Goal: Task Accomplishment & Management: Use online tool/utility

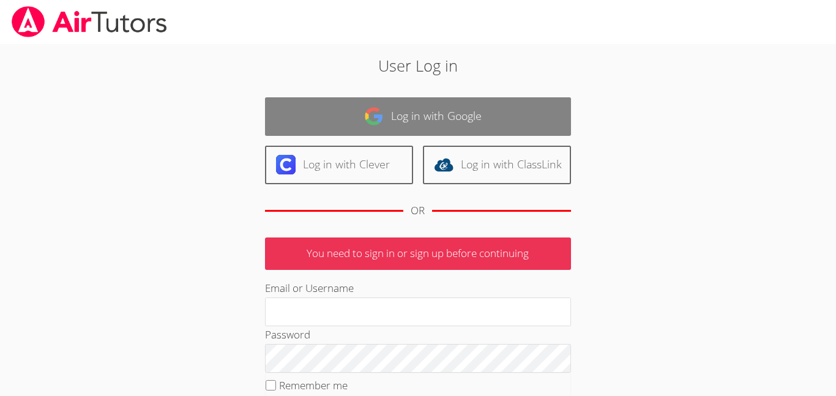
click at [431, 116] on link "Log in with Google" at bounding box center [418, 116] width 306 height 39
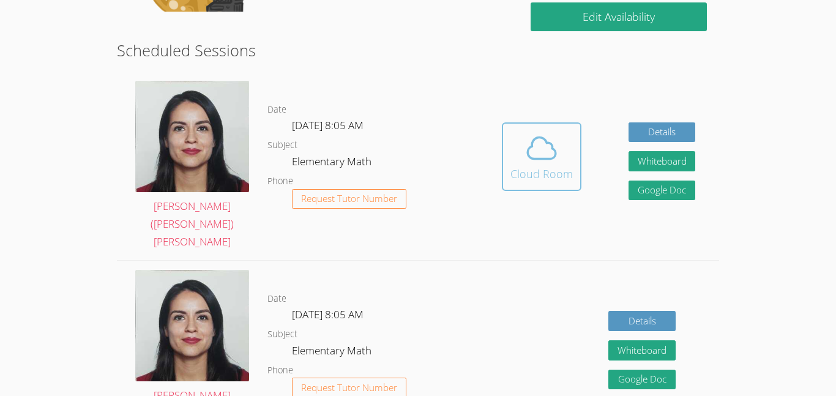
scroll to position [326, 0]
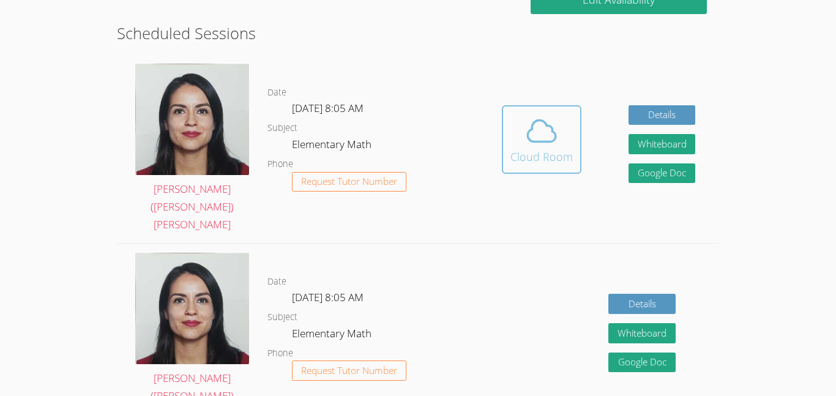
click at [544, 122] on icon at bounding box center [541, 131] width 34 height 34
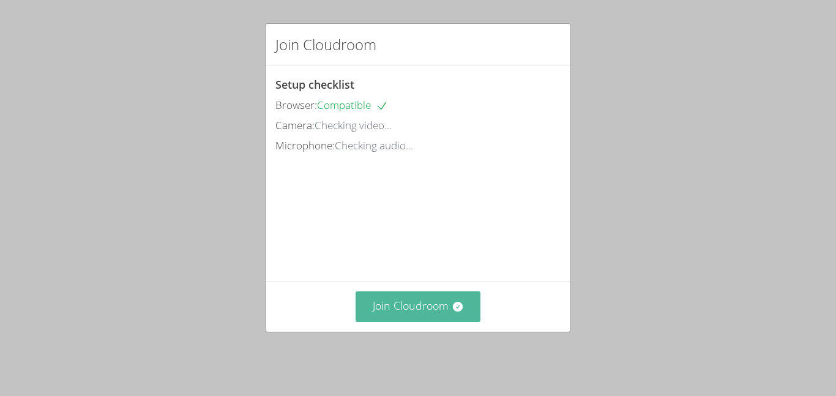
click at [465, 319] on button "Join Cloudroom" at bounding box center [418, 306] width 125 height 30
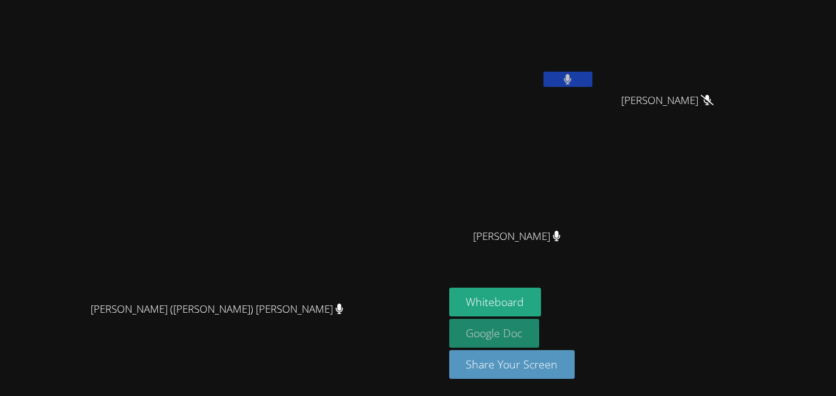
click at [540, 338] on link "Google Doc" at bounding box center [494, 333] width 91 height 29
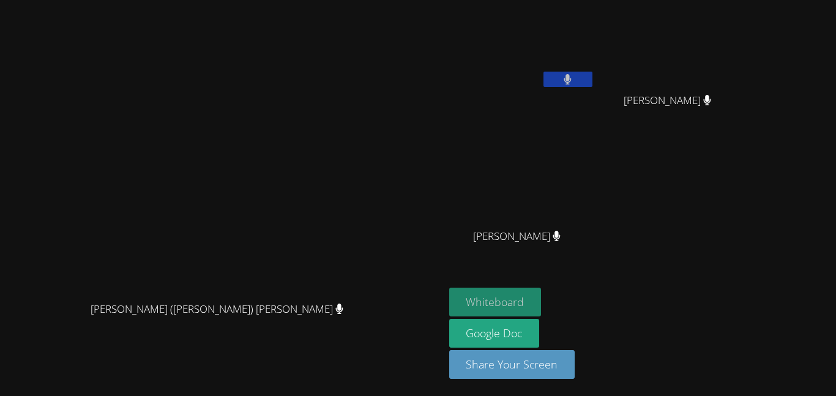
click at [542, 304] on button "Whiteboard" at bounding box center [495, 302] width 92 height 29
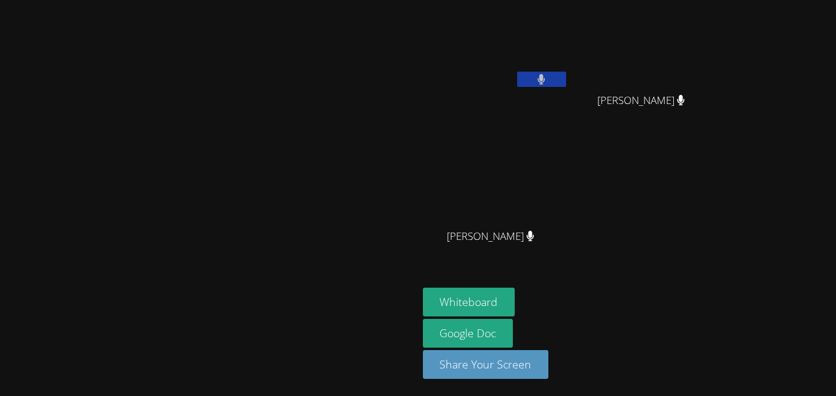
click at [566, 72] on button at bounding box center [541, 79] width 49 height 15
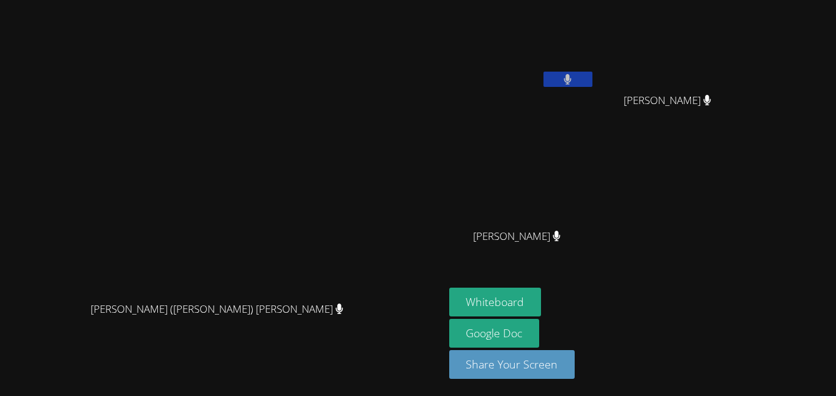
click at [595, 54] on video at bounding box center [522, 46] width 146 height 82
click at [592, 73] on button at bounding box center [567, 79] width 49 height 15
click at [572, 78] on icon at bounding box center [567, 79] width 7 height 10
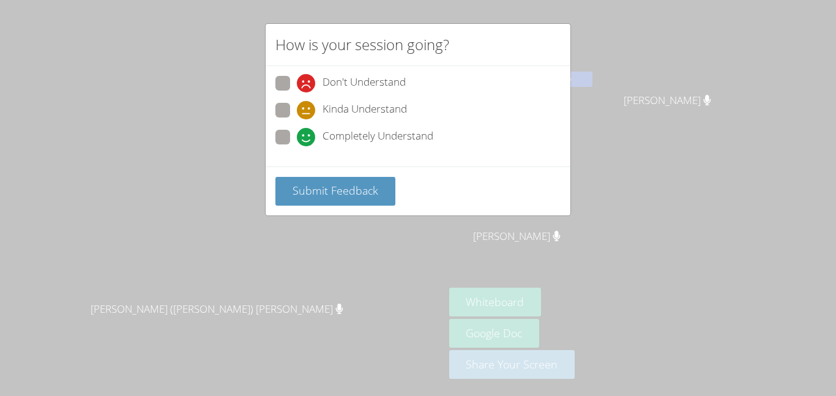
click at [297, 146] on span at bounding box center [297, 146] width 0 height 0
click at [297, 134] on input "Completely Understand" at bounding box center [302, 135] width 10 height 10
radio input "true"
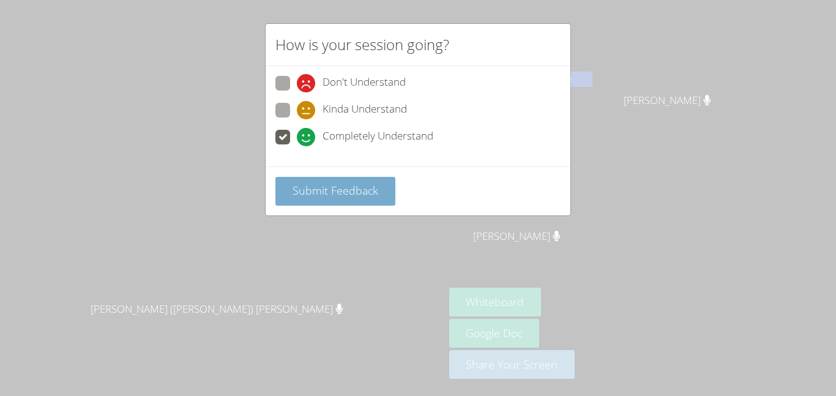
click at [374, 197] on span "Submit Feedback" at bounding box center [335, 190] width 86 height 15
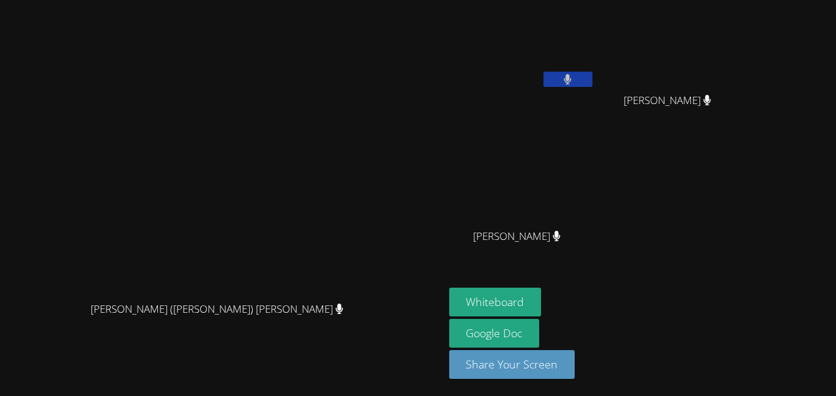
click at [592, 77] on button at bounding box center [567, 79] width 49 height 15
click at [592, 85] on button at bounding box center [567, 79] width 49 height 15
click at [592, 76] on button at bounding box center [567, 79] width 49 height 15
